Goal: Task Accomplishment & Management: Use online tool/utility

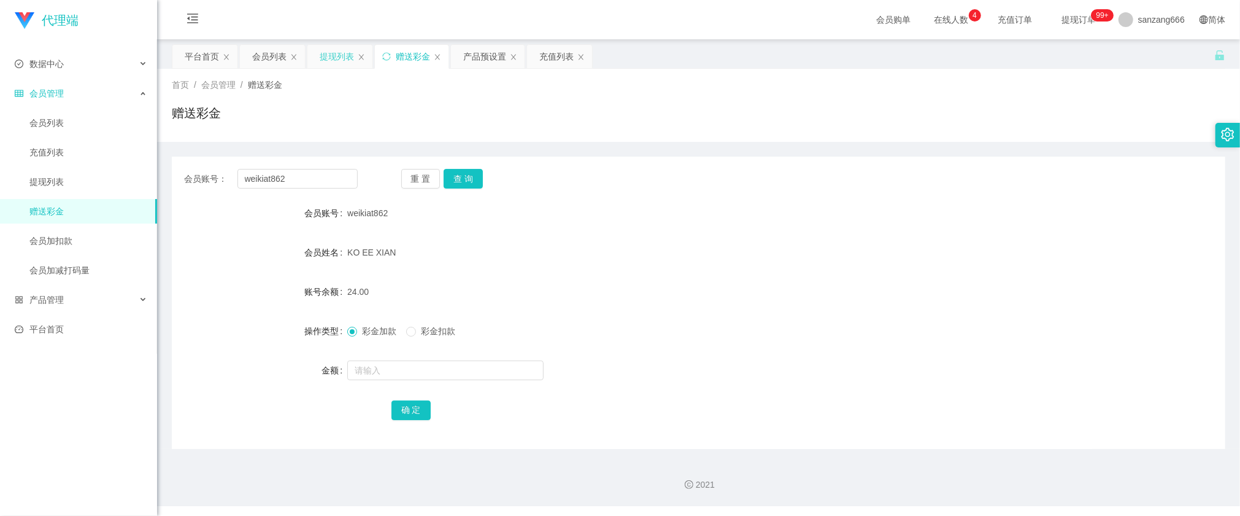
click at [331, 52] on div "提现列表" at bounding box center [337, 56] width 34 height 23
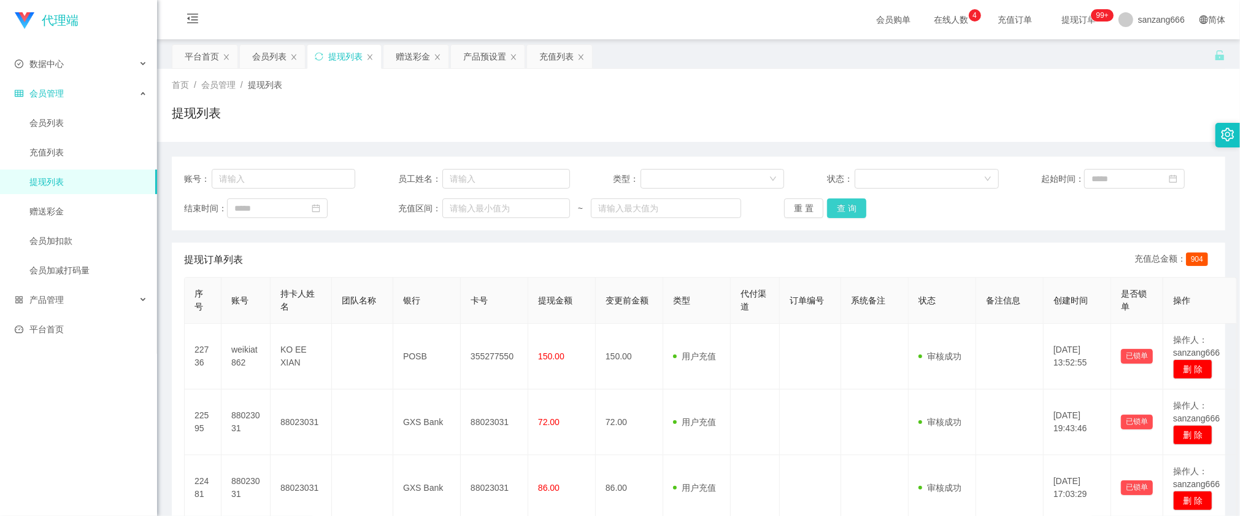
click at [837, 205] on button "查 询" at bounding box center [846, 208] width 39 height 20
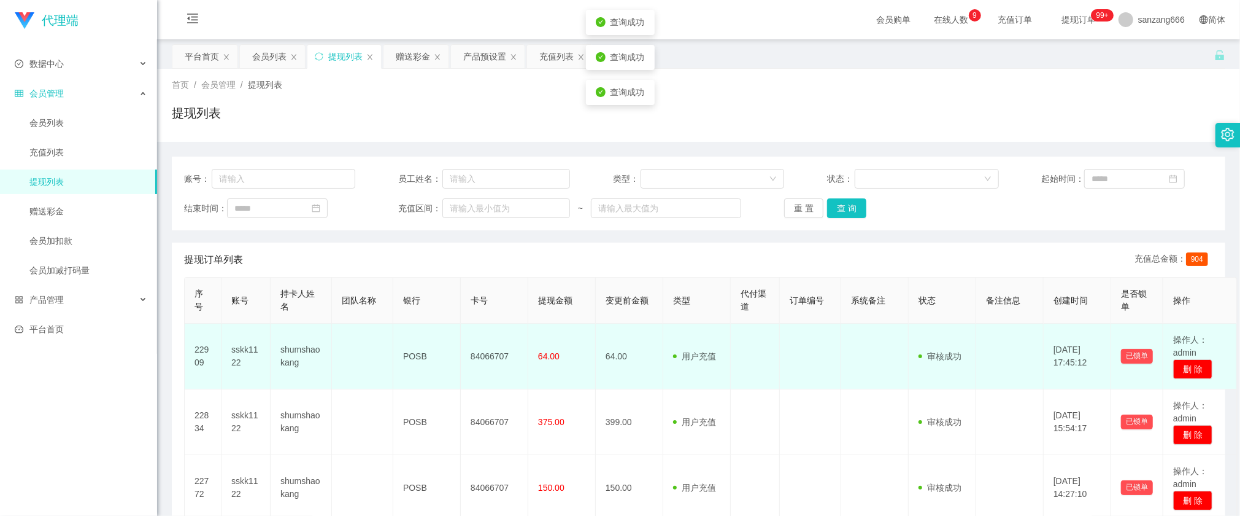
click at [492, 358] on td "84066707" at bounding box center [495, 356] width 68 height 66
copy td "84066707"
click at [244, 352] on td "sskk1122" at bounding box center [246, 356] width 49 height 66
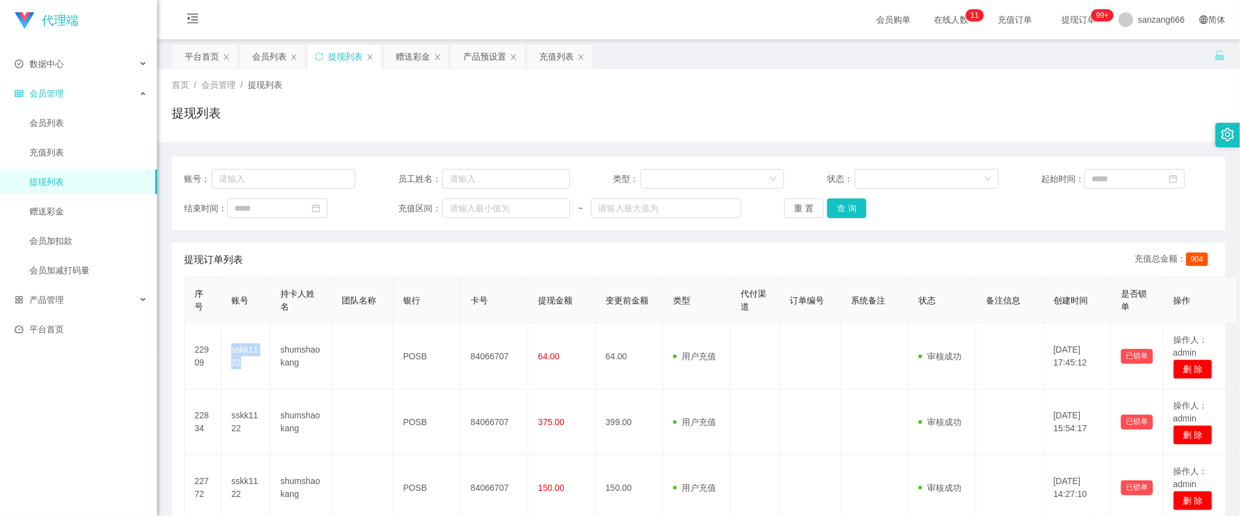
copy td "sskk1122"
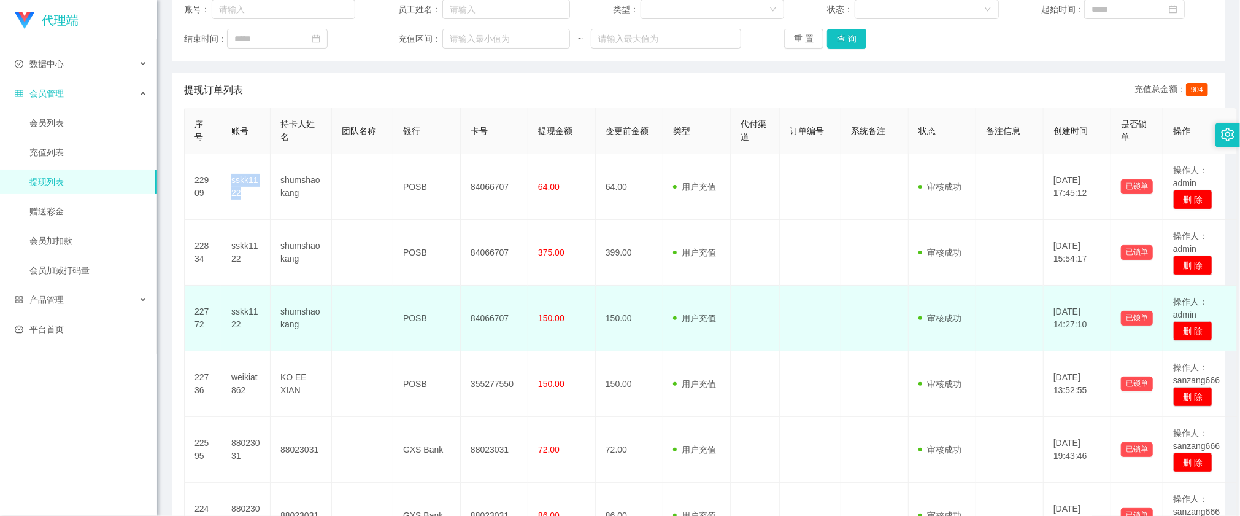
scroll to position [82, 0]
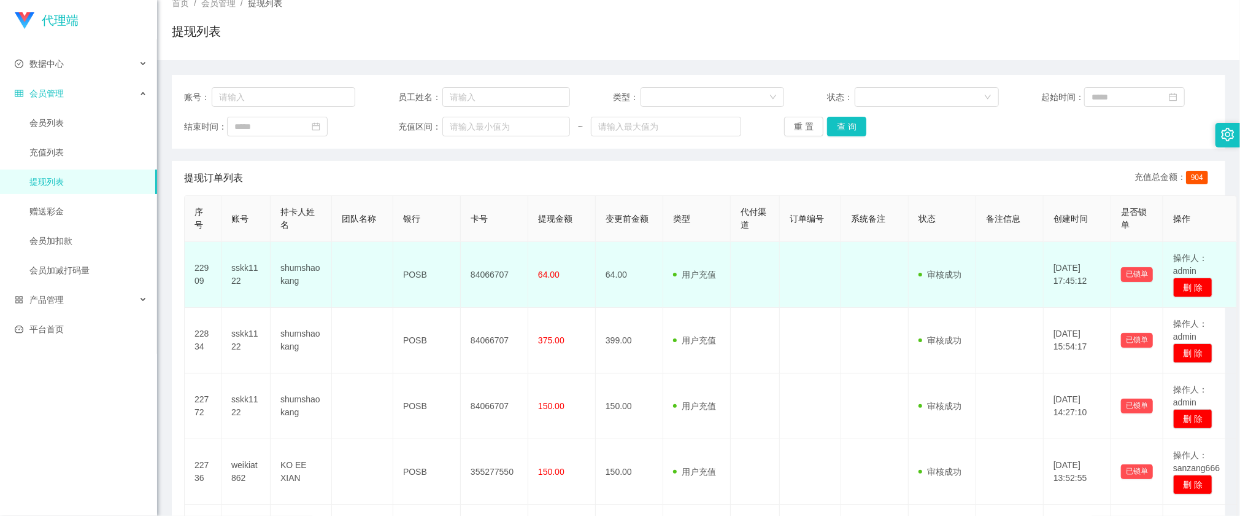
click at [556, 276] on span "64.00" at bounding box center [548, 274] width 21 height 10
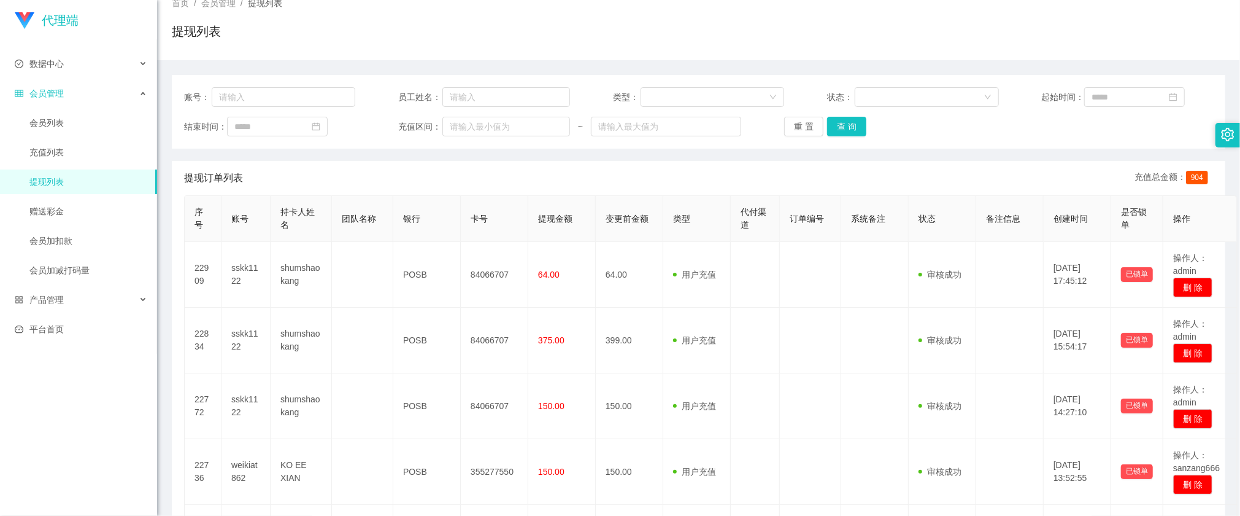
scroll to position [0, 0]
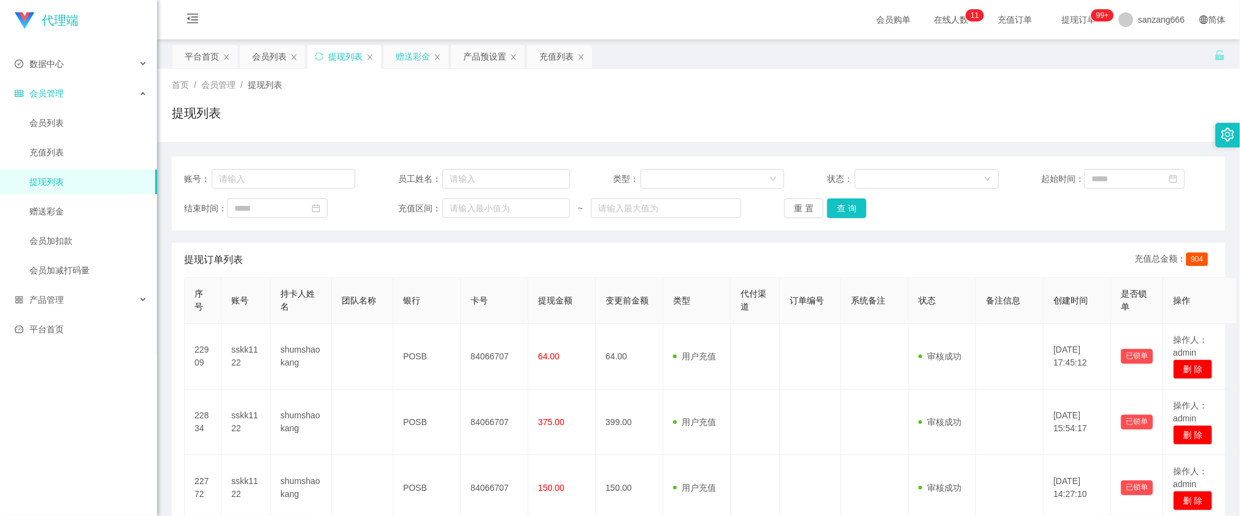
click at [406, 59] on div "赠送彩金" at bounding box center [413, 56] width 34 height 23
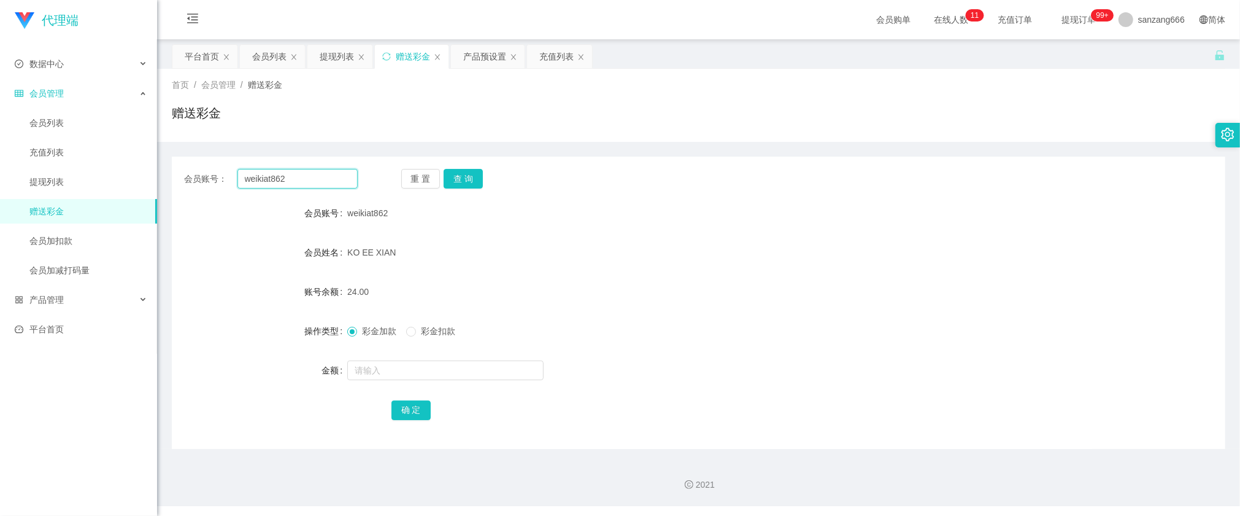
click at [271, 179] on input "weikiat862" at bounding box center [298, 179] width 120 height 20
paste input "kittywang"
type input "kittywang"
click at [465, 183] on button "查 询" at bounding box center [463, 179] width 39 height 20
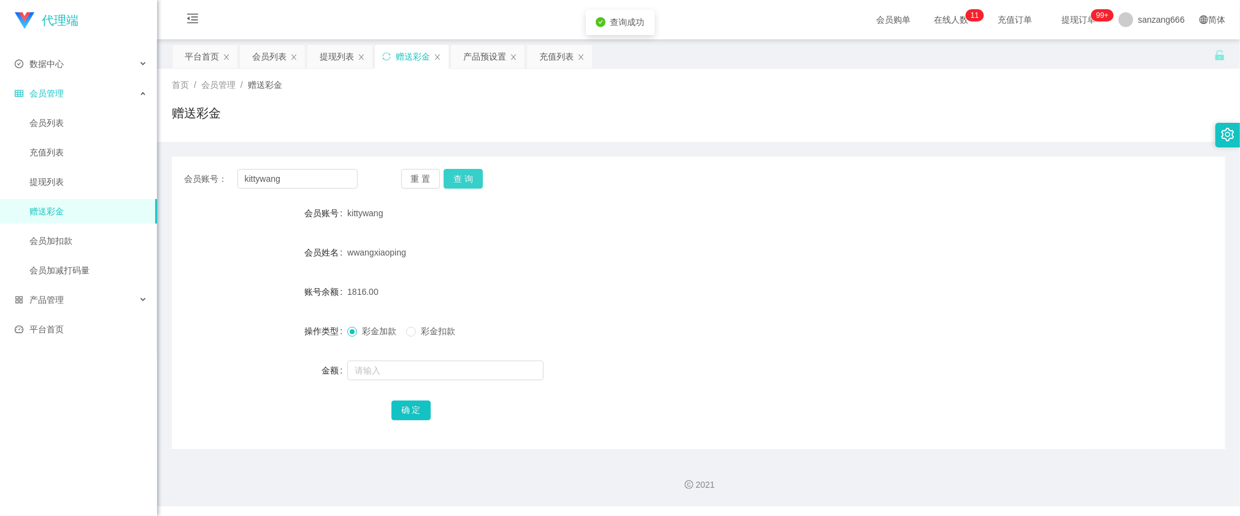
click at [465, 183] on button "查 询" at bounding box center [463, 179] width 39 height 20
click at [467, 173] on button "查 询" at bounding box center [463, 179] width 39 height 20
